Goal: Task Accomplishment & Management: Complete application form

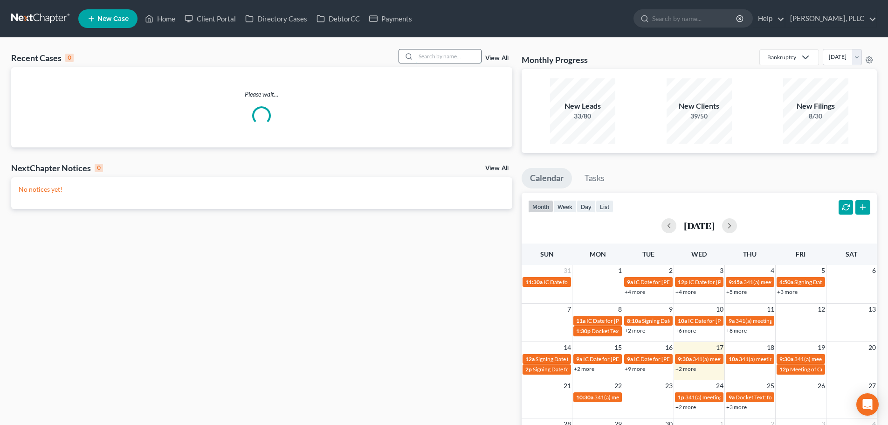
click at [446, 58] on input "search" at bounding box center [448, 56] width 65 height 14
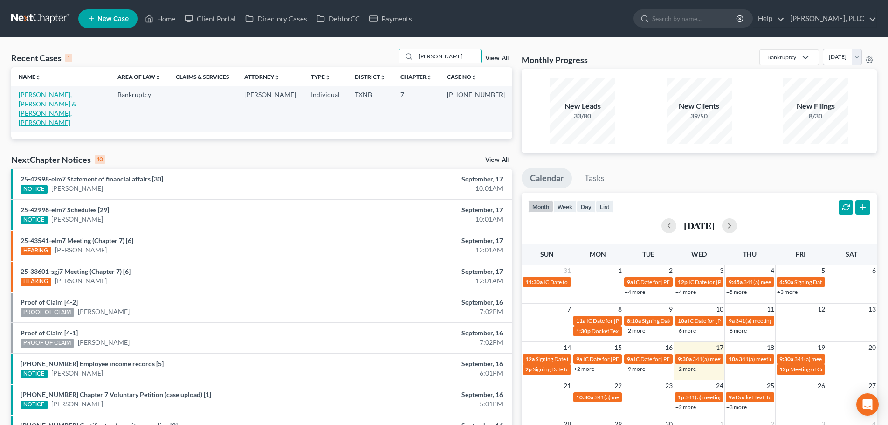
type input "[PERSON_NAME]"
click at [76, 96] on link "[PERSON_NAME], [PERSON_NAME] & [PERSON_NAME], [PERSON_NAME]" at bounding box center [48, 108] width 58 height 36
select select "4"
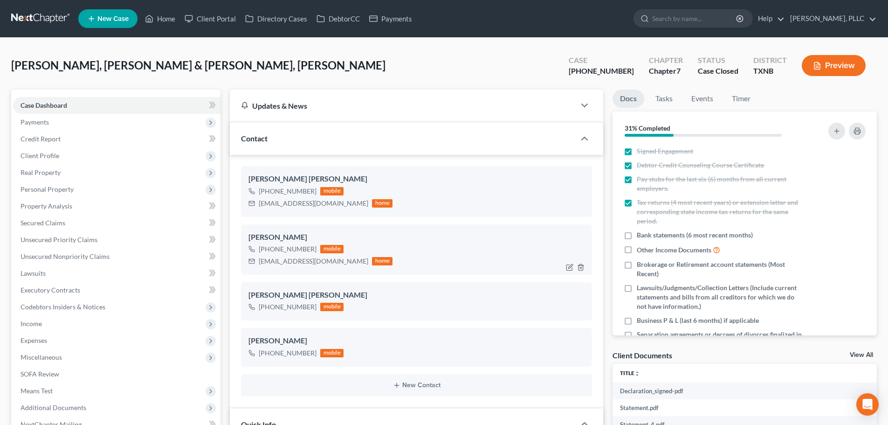
scroll to position [1476, 0]
drag, startPoint x: 332, startPoint y: 264, endPoint x: 257, endPoint y: 270, distance: 75.3
click at [257, 270] on div "[PERSON_NAME] [PHONE_NUMBER] mobile [EMAIL_ADDRESS][DOMAIN_NAME] home" at bounding box center [416, 249] width 351 height 50
copy div "[EMAIL_ADDRESS][DOMAIN_NAME]"
click at [165, 21] on link "Home" at bounding box center [160, 18] width 40 height 17
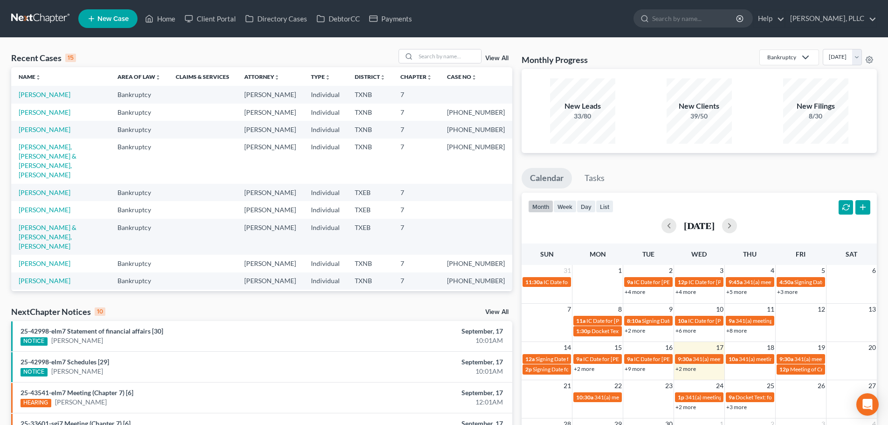
click at [690, 369] on link "+2 more" at bounding box center [685, 368] width 21 height 7
click at [47, 193] on link "[PERSON_NAME]" at bounding box center [45, 192] width 52 height 8
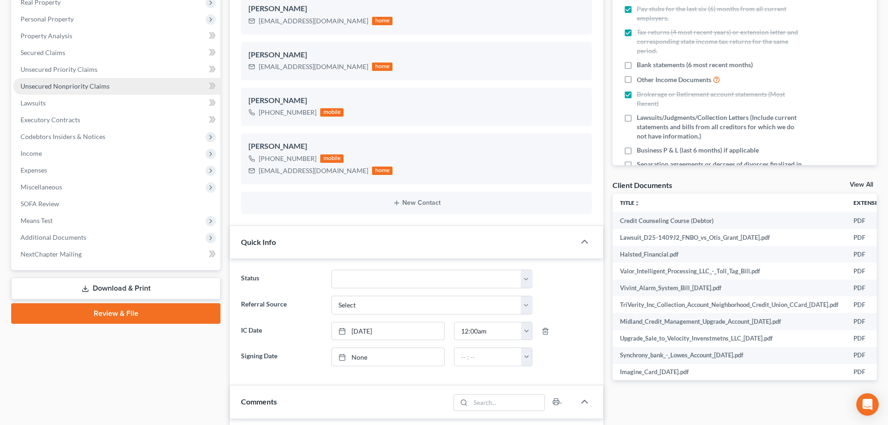
scroll to position [186, 0]
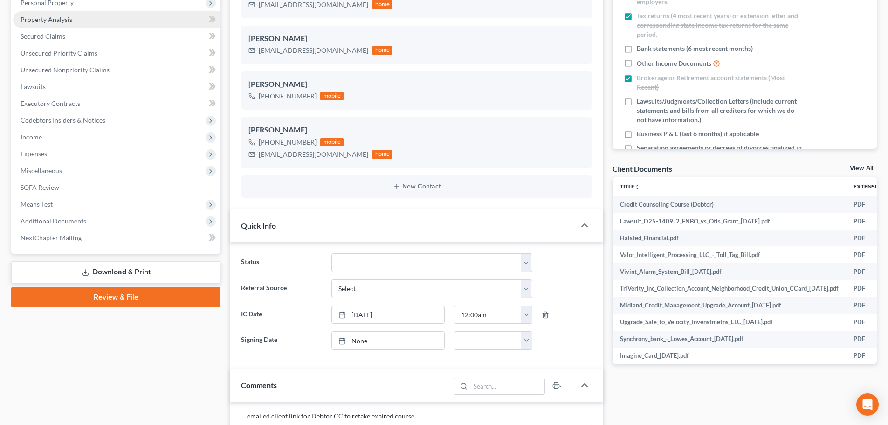
click at [68, 22] on span "Property Analysis" at bounding box center [47, 19] width 52 height 8
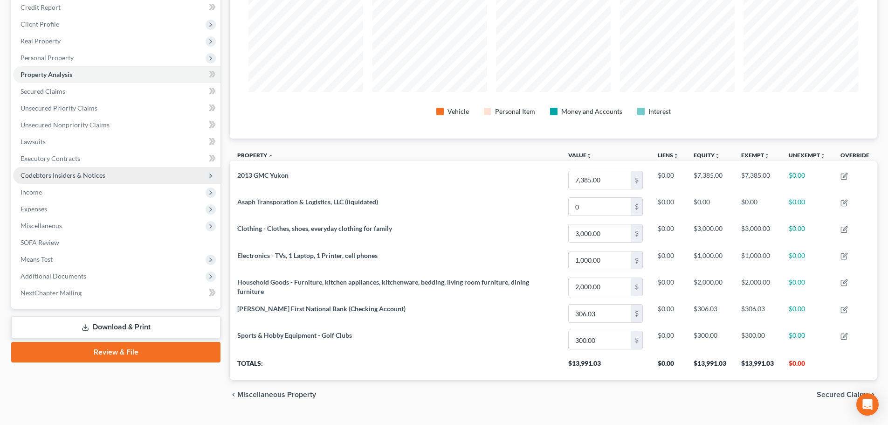
scroll to position [151, 0]
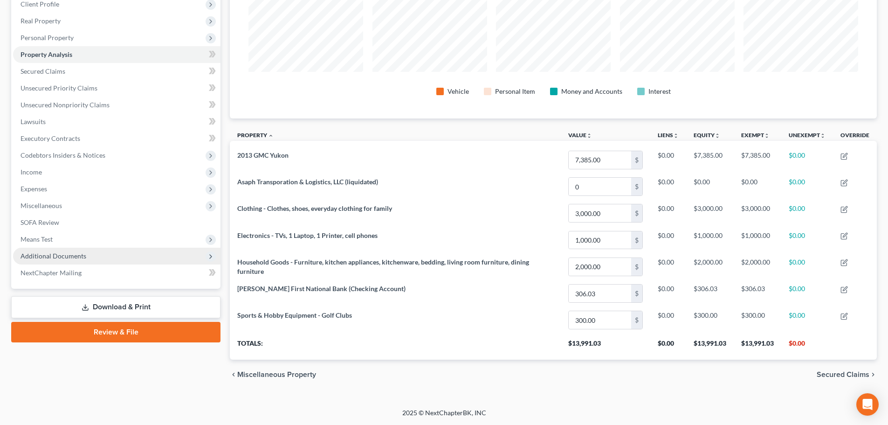
click at [69, 256] on span "Additional Documents" at bounding box center [54, 256] width 66 height 8
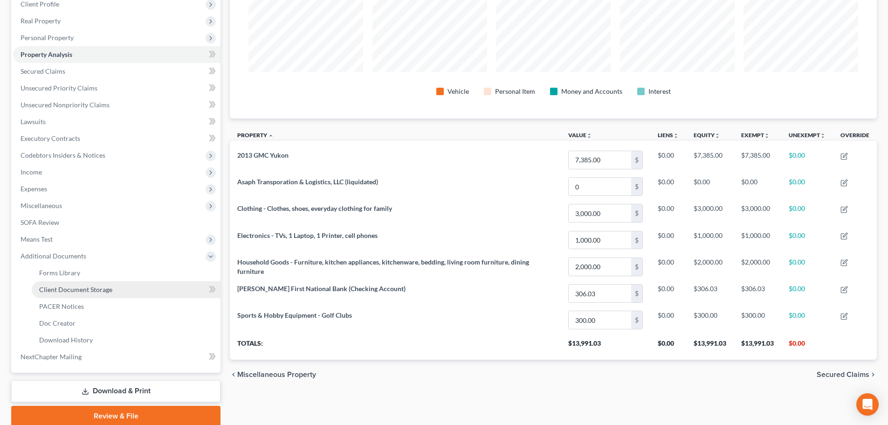
click at [76, 291] on span "Client Document Storage" at bounding box center [75, 289] width 73 height 8
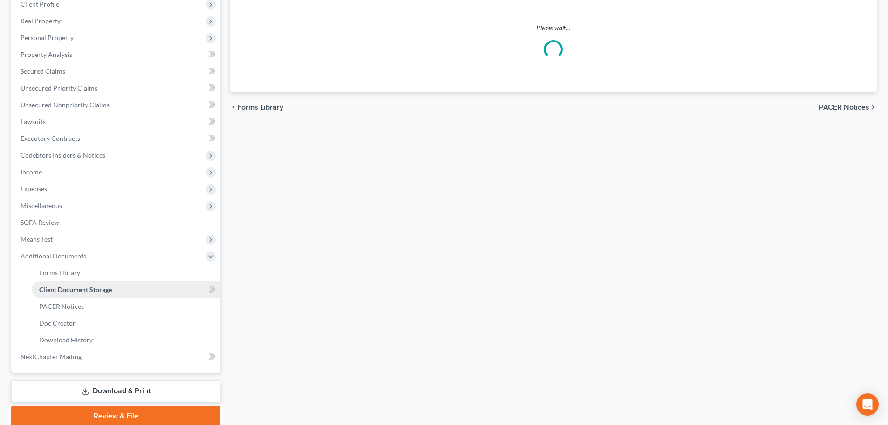
scroll to position [39, 0]
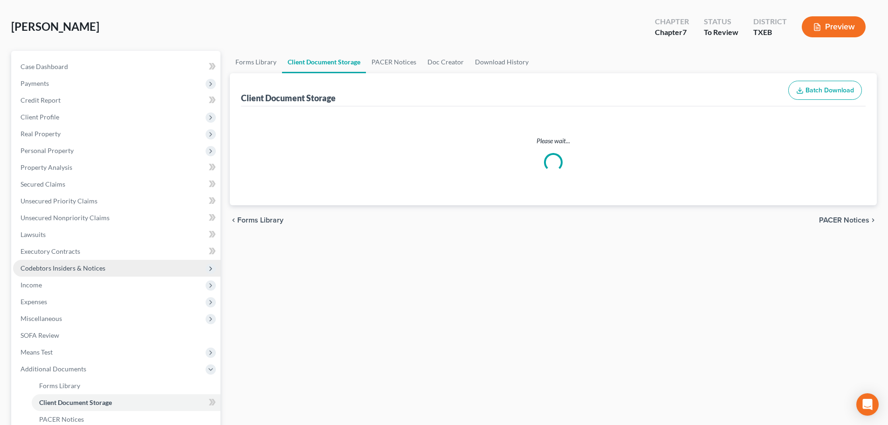
select select "10"
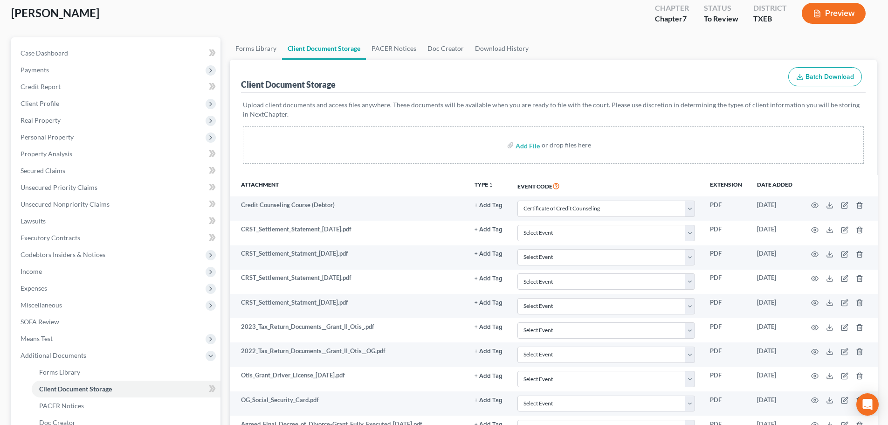
scroll to position [0, 0]
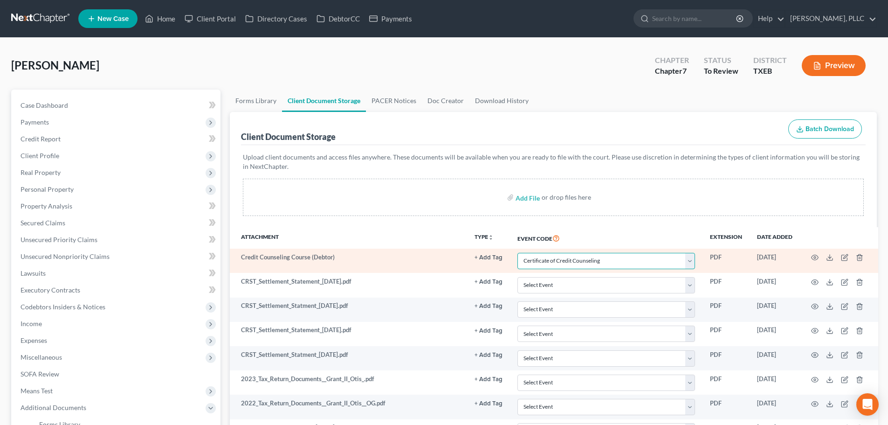
click at [685, 262] on select "Select Event 20 Largest Unsecured Creditors Amended (CONVERSION) Schedules and …" at bounding box center [606, 261] width 178 height 16
drag, startPoint x: 718, startPoint y: 265, endPoint x: 727, endPoint y: 265, distance: 8.4
click at [718, 265] on td "PDF" at bounding box center [725, 260] width 47 height 24
click at [813, 257] on icon "button" at bounding box center [814, 257] width 7 height 7
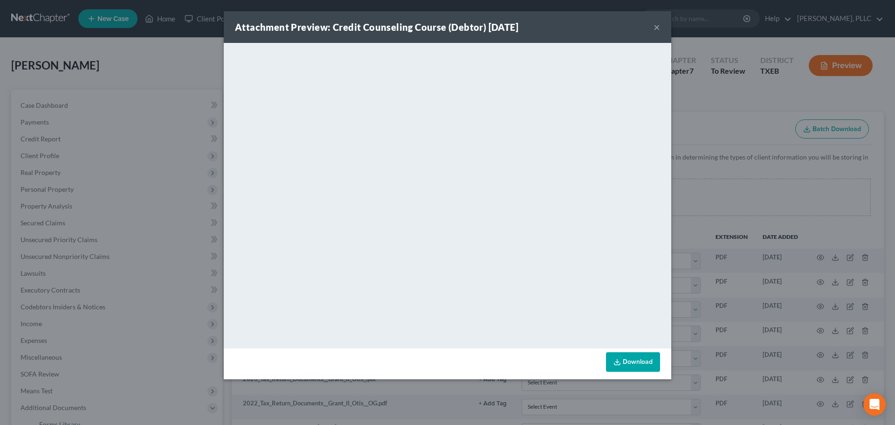
click at [656, 28] on button "×" at bounding box center [656, 26] width 7 height 11
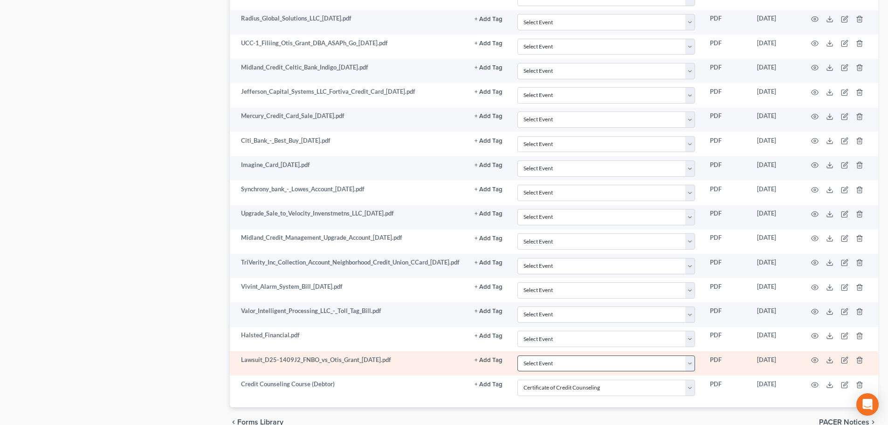
scroll to position [969, 0]
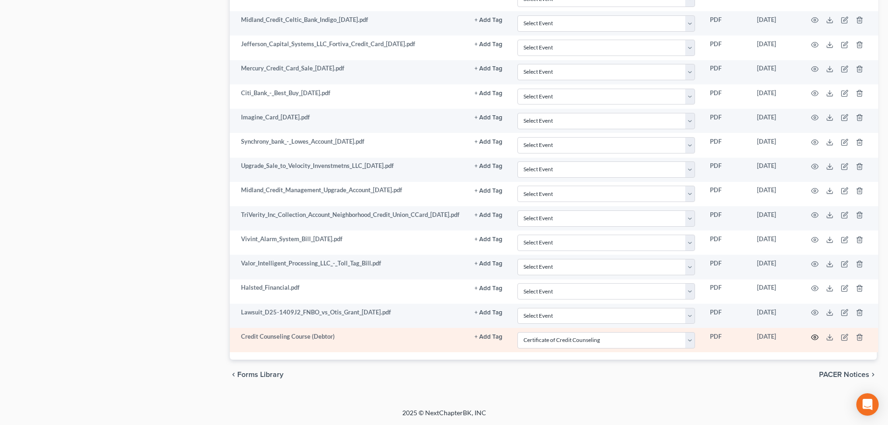
click at [814, 337] on circle "button" at bounding box center [815, 337] width 2 height 2
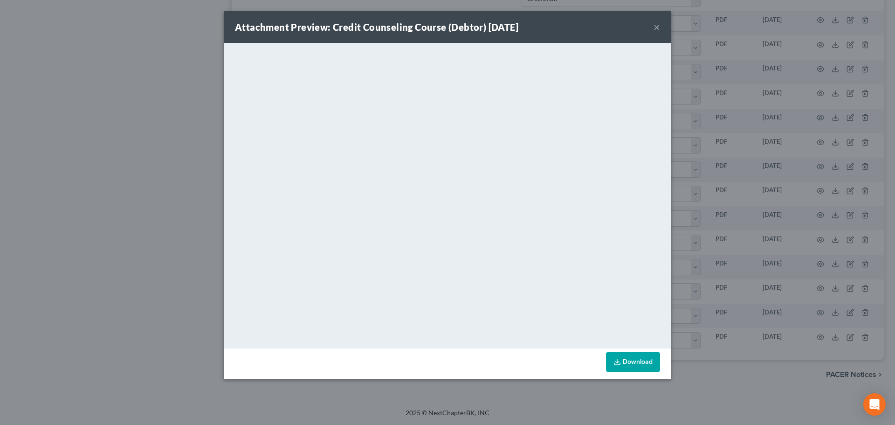
click at [654, 26] on button "×" at bounding box center [656, 26] width 7 height 11
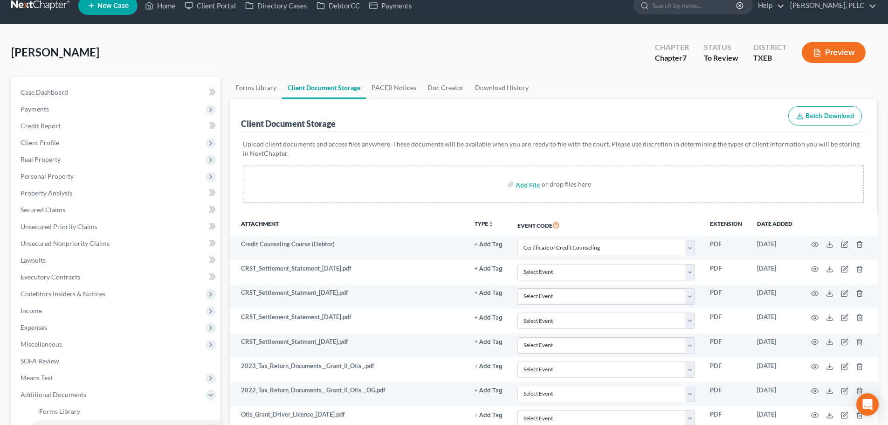
scroll to position [0, 0]
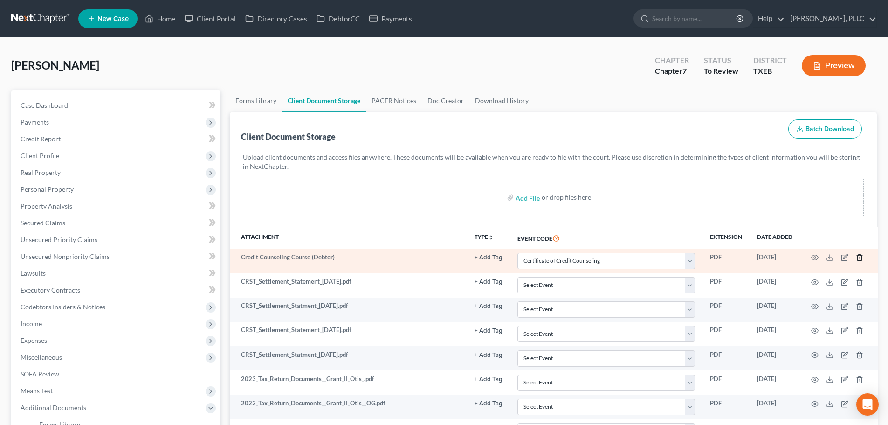
click at [859, 258] on line "button" at bounding box center [859, 258] width 0 height 2
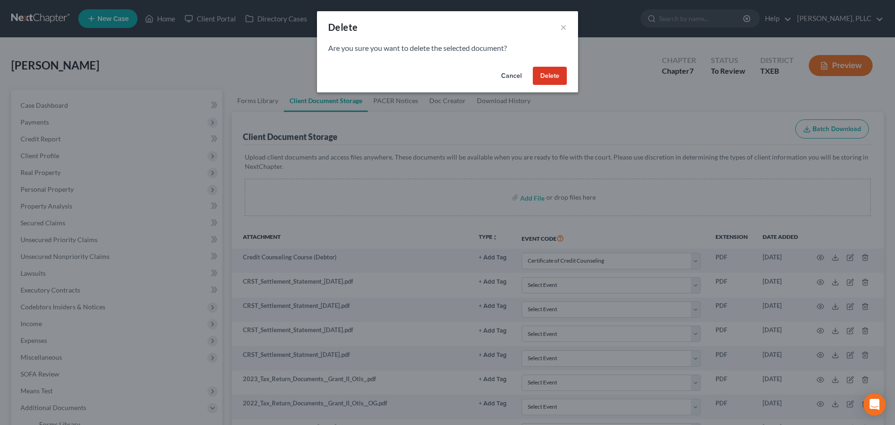
click at [550, 79] on button "Delete" at bounding box center [550, 76] width 34 height 19
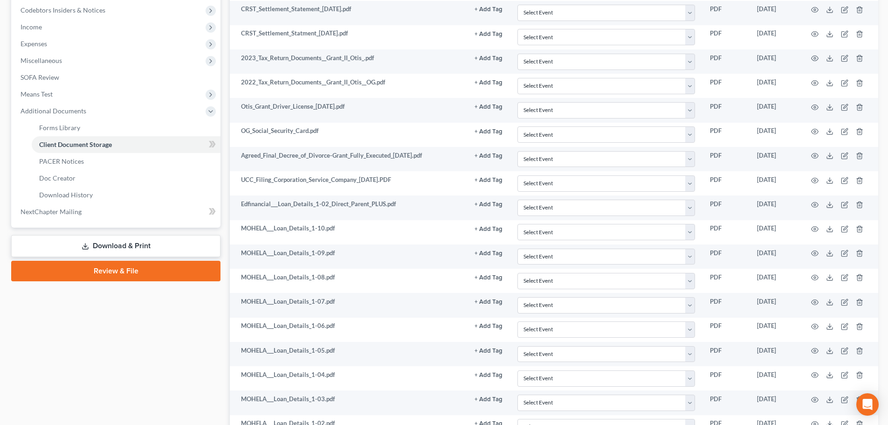
scroll to position [326, 0]
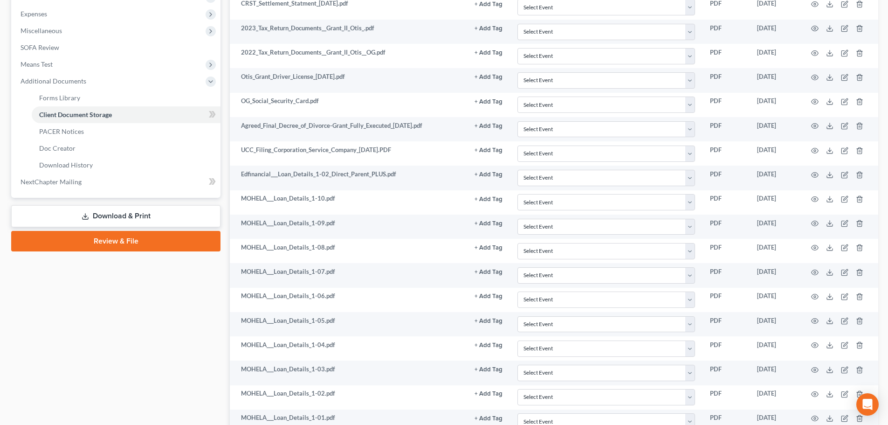
click at [170, 243] on link "Review & File" at bounding box center [115, 241] width 209 height 21
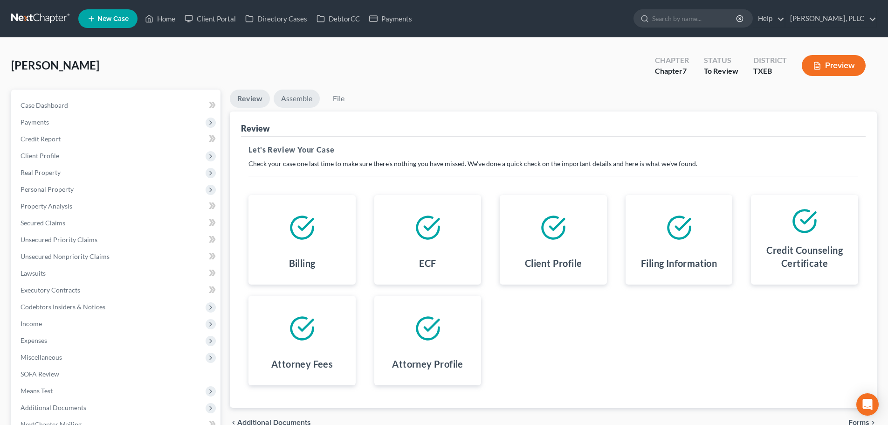
click at [286, 100] on link "Assemble" at bounding box center [297, 98] width 46 height 18
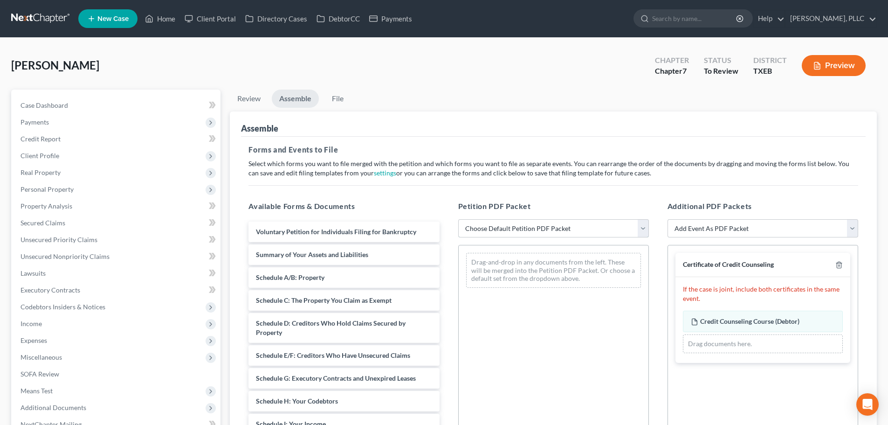
click at [479, 229] on select "Choose Default Petition PDF Packet Emergency Filing (Voluntary Petition and Cre…" at bounding box center [553, 228] width 191 height 19
select select "1"
click at [458, 219] on select "Choose Default Petition PDF Packet Emergency Filing (Voluntary Petition and Cre…" at bounding box center [553, 228] width 191 height 19
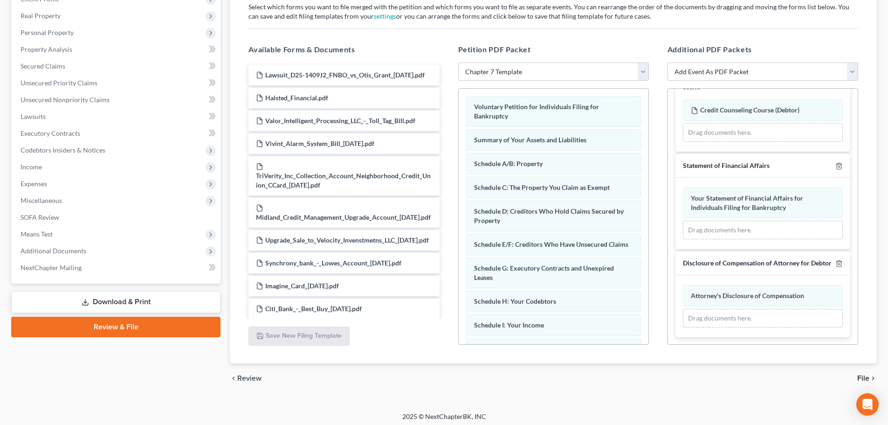
scroll to position [160, 0]
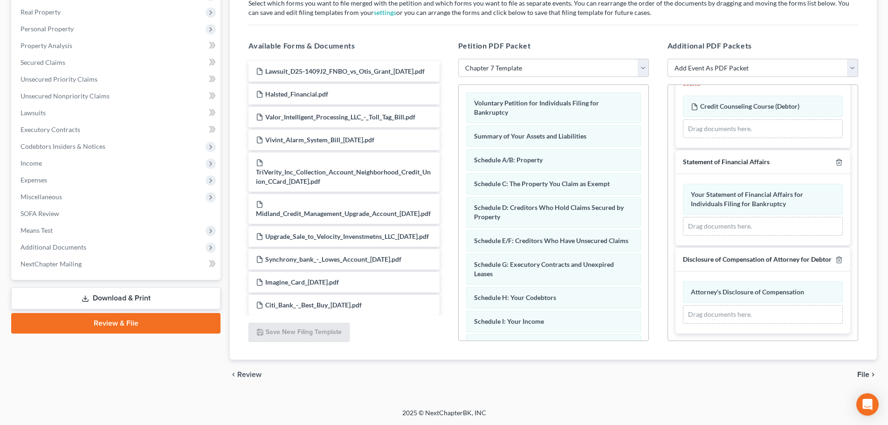
click at [862, 376] on span "File" at bounding box center [863, 373] width 12 height 7
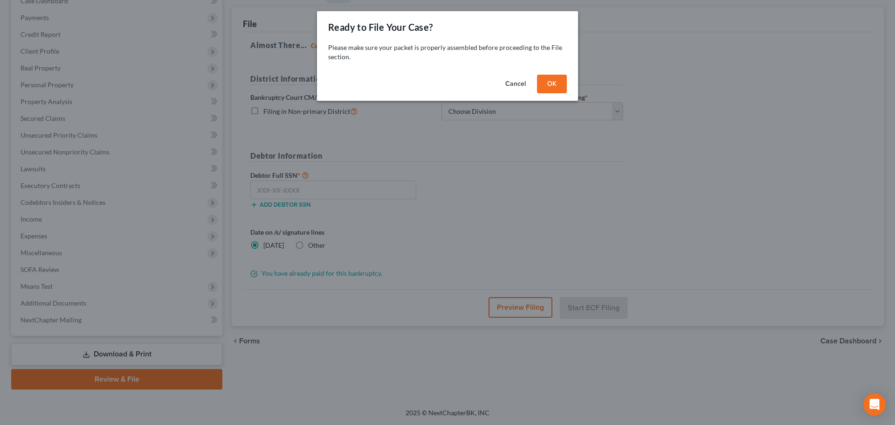
click at [557, 86] on button "OK" at bounding box center [552, 84] width 30 height 19
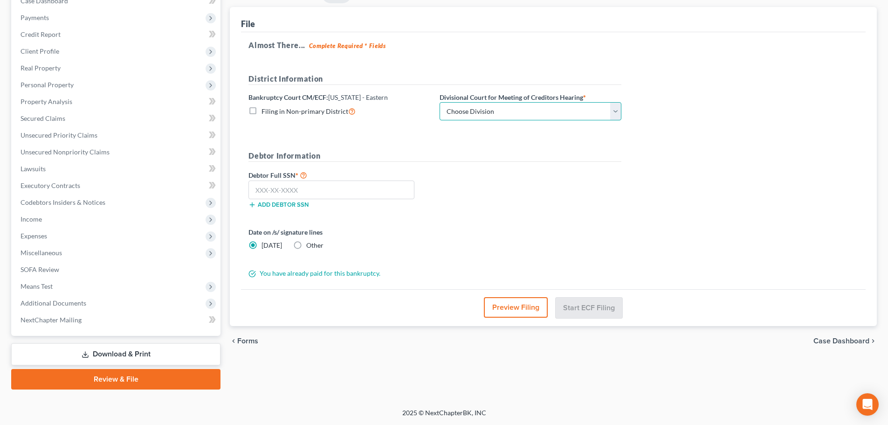
click at [528, 113] on select "Choose Division Beaumont Lufkin [PERSON_NAME] ([GEOGRAPHIC_DATA]) Texarkana [PE…" at bounding box center [530, 111] width 182 height 19
select select "3"
click at [439, 102] on select "Choose Division Beaumont Lufkin [PERSON_NAME] ([GEOGRAPHIC_DATA]) Texarkana [PE…" at bounding box center [530, 111] width 182 height 19
click at [346, 184] on input "text" at bounding box center [331, 189] width 166 height 19
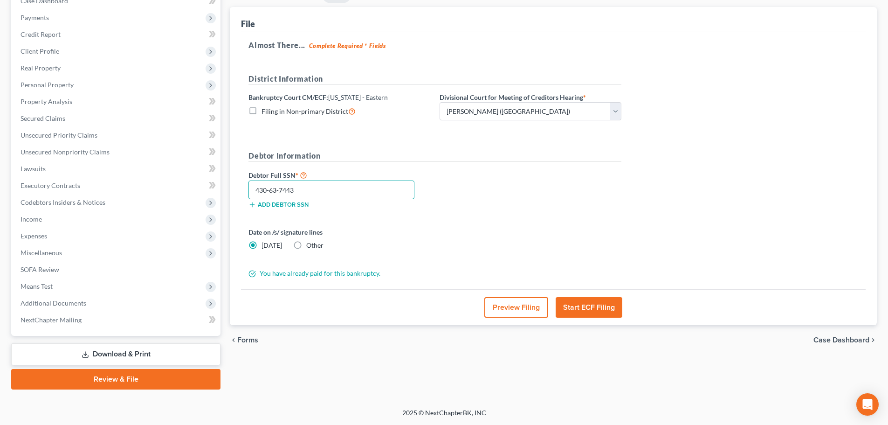
type input "430-63-7443"
drag, startPoint x: 462, startPoint y: 221, endPoint x: 500, endPoint y: 239, distance: 42.5
click at [465, 224] on form "District Information Bankruptcy Court CM/ECF: [US_STATE] - Eastern Filing in No…" at bounding box center [434, 175] width 373 height 205
click at [582, 302] on button "Start ECF Filing" at bounding box center [588, 307] width 67 height 21
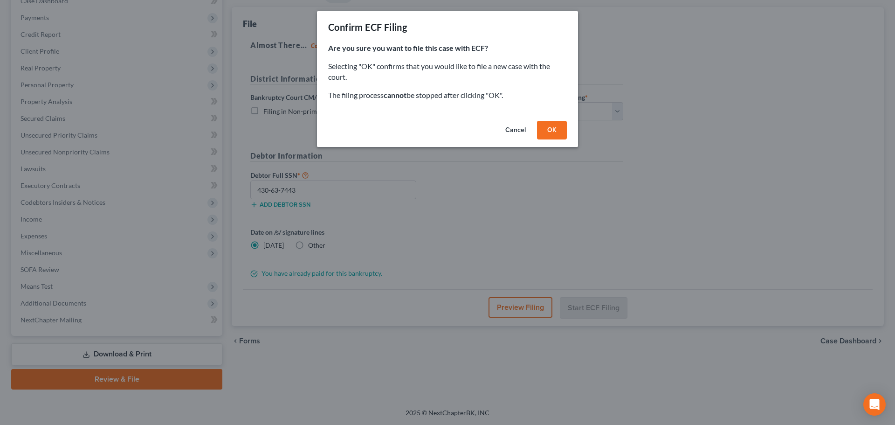
click at [559, 130] on button "OK" at bounding box center [552, 130] width 30 height 19
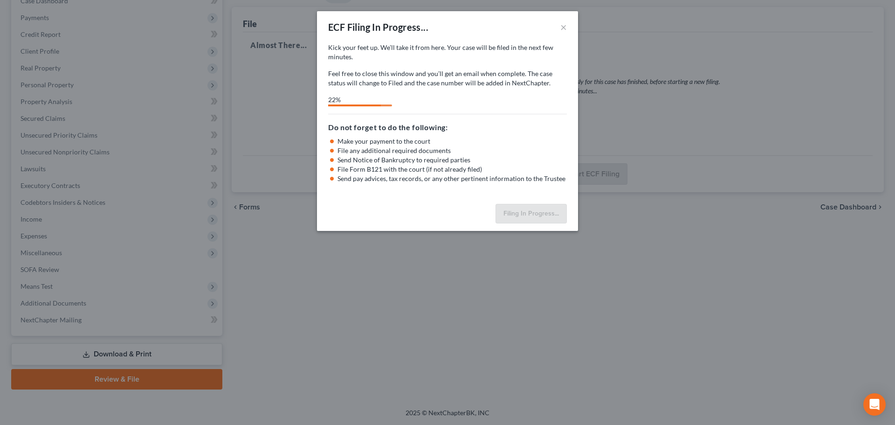
select select "3"
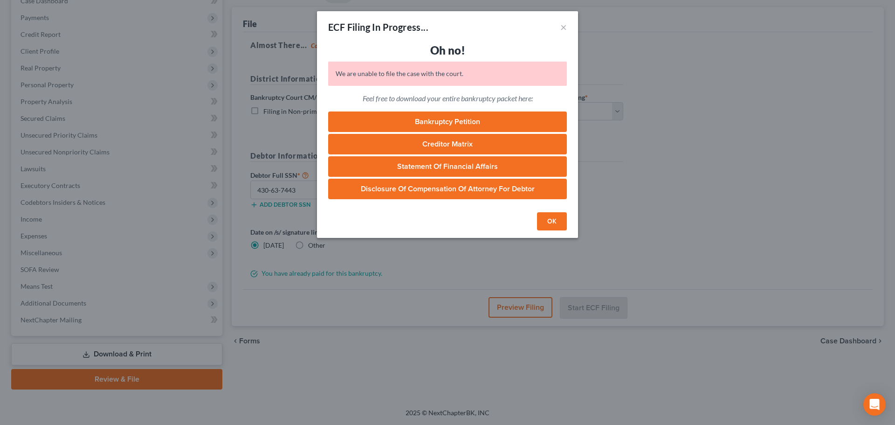
click at [551, 224] on button "OK" at bounding box center [552, 221] width 30 height 19
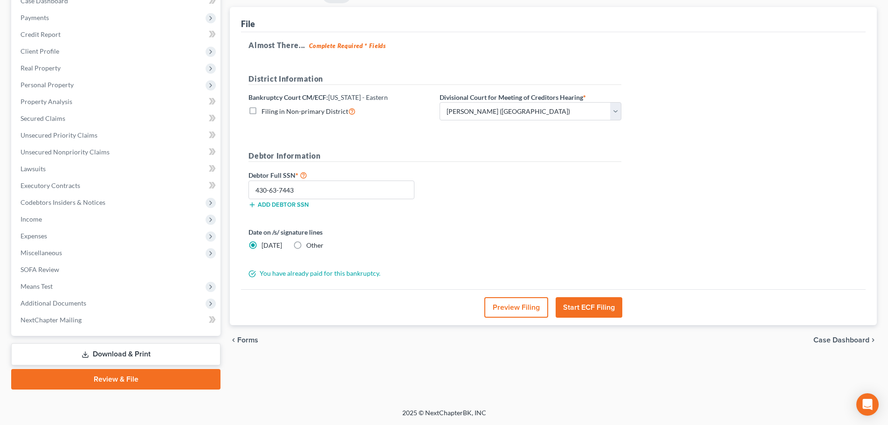
click at [590, 308] on button "Start ECF Filing" at bounding box center [588, 307] width 67 height 21
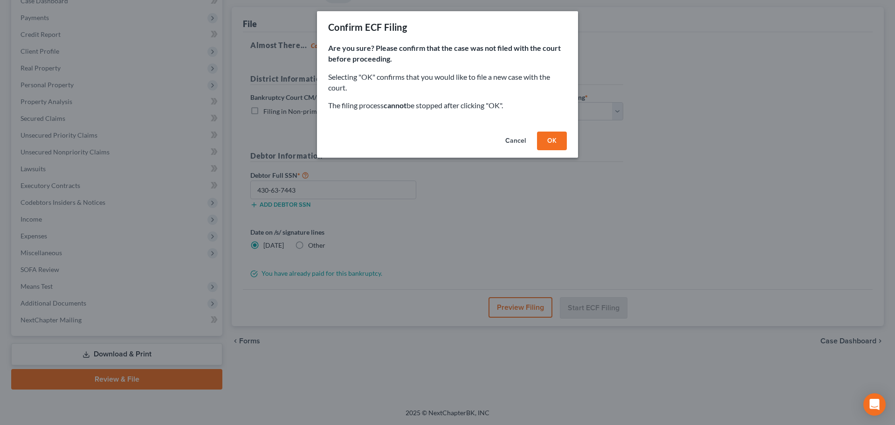
click at [555, 144] on button "OK" at bounding box center [552, 140] width 30 height 19
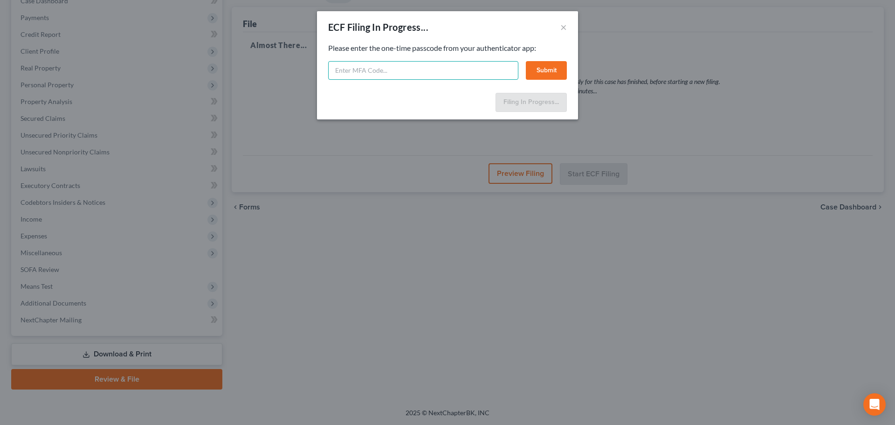
click at [400, 71] on input "text" at bounding box center [423, 70] width 190 height 19
paste input "942233"
type input "942233"
click at [543, 70] on button "Submit" at bounding box center [546, 70] width 41 height 19
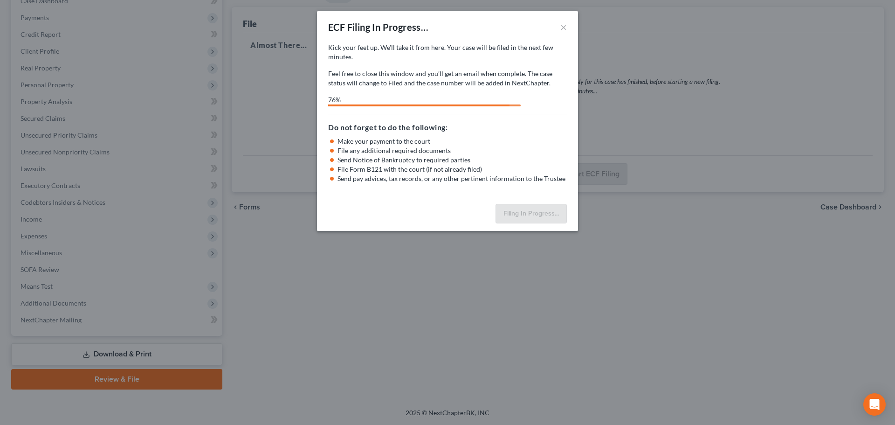
select select "3"
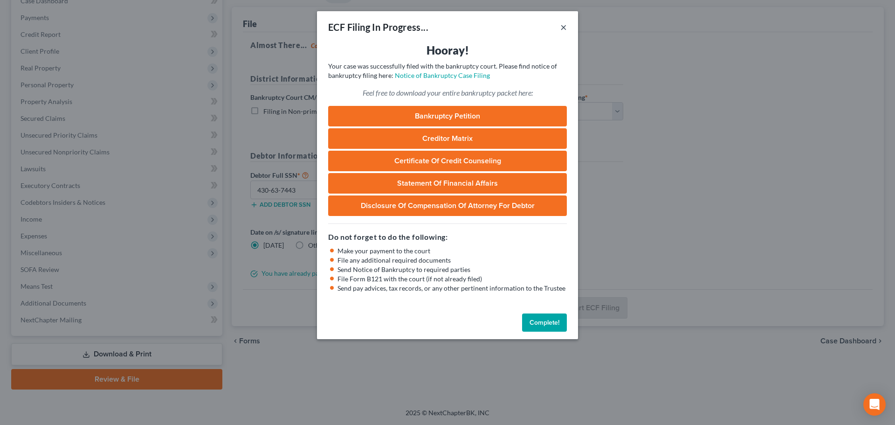
click at [563, 29] on button "×" at bounding box center [563, 26] width 7 height 11
